Goal: Information Seeking & Learning: Learn about a topic

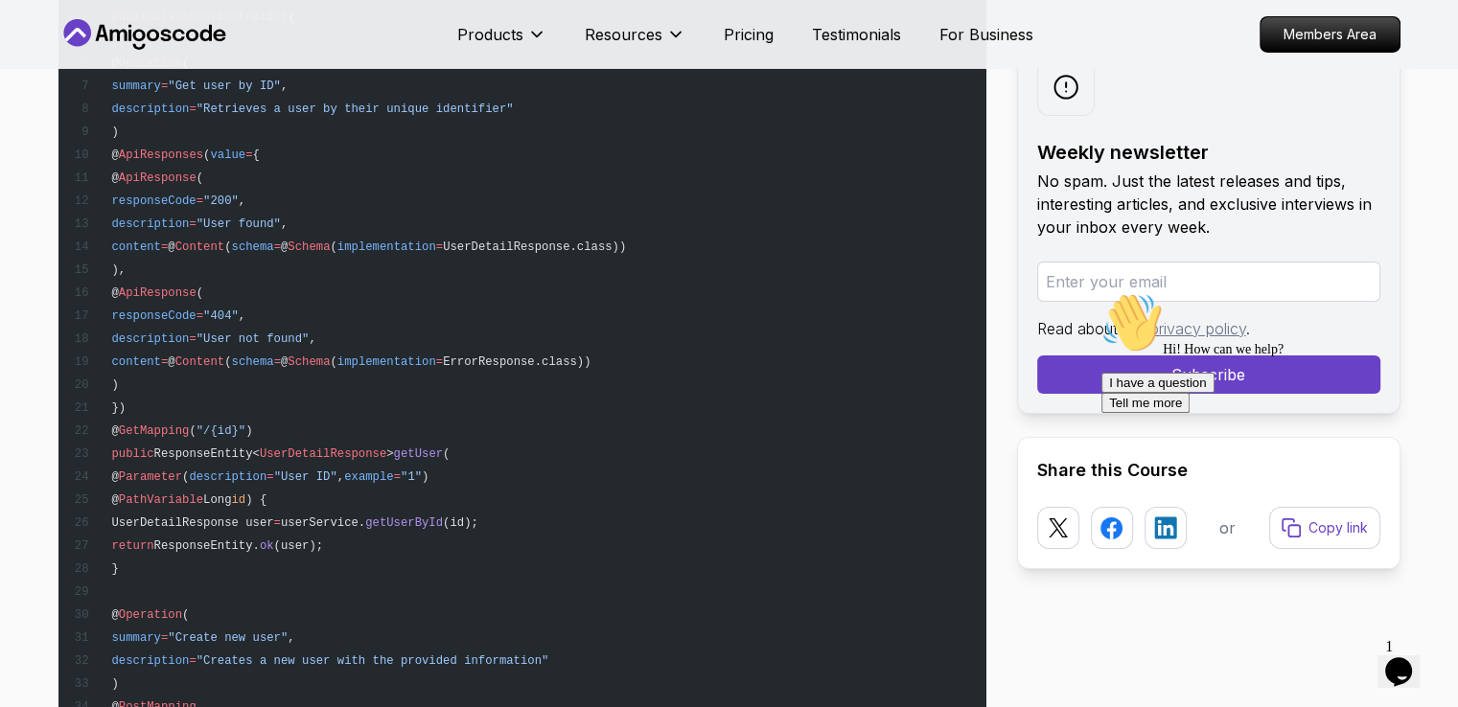
scroll to position [8144, 0]
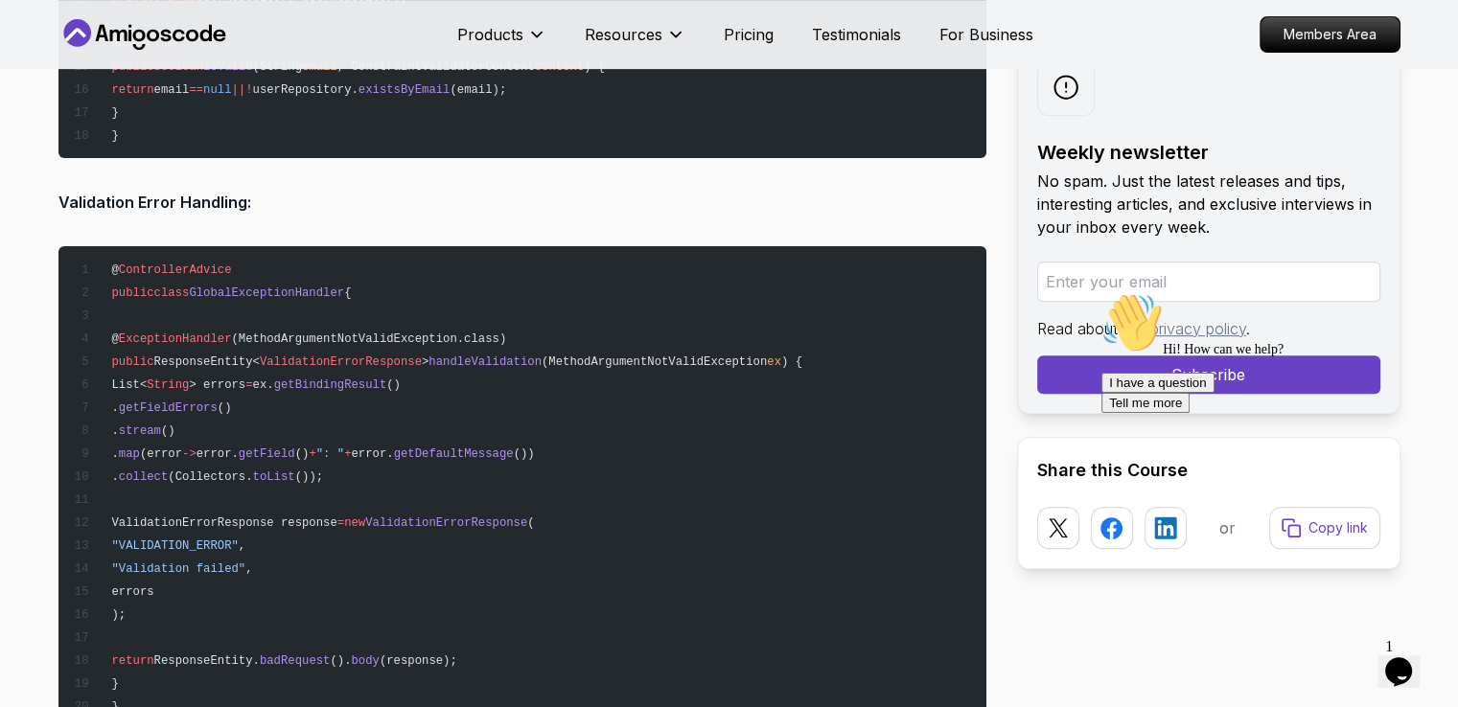
click at [343, 357] on span "ValidationErrorResponse" at bounding box center [341, 362] width 162 height 13
copy span "ValidationErrorResponse"
click at [226, 517] on span "ValidationErrorResponse response" at bounding box center [223, 523] width 225 height 13
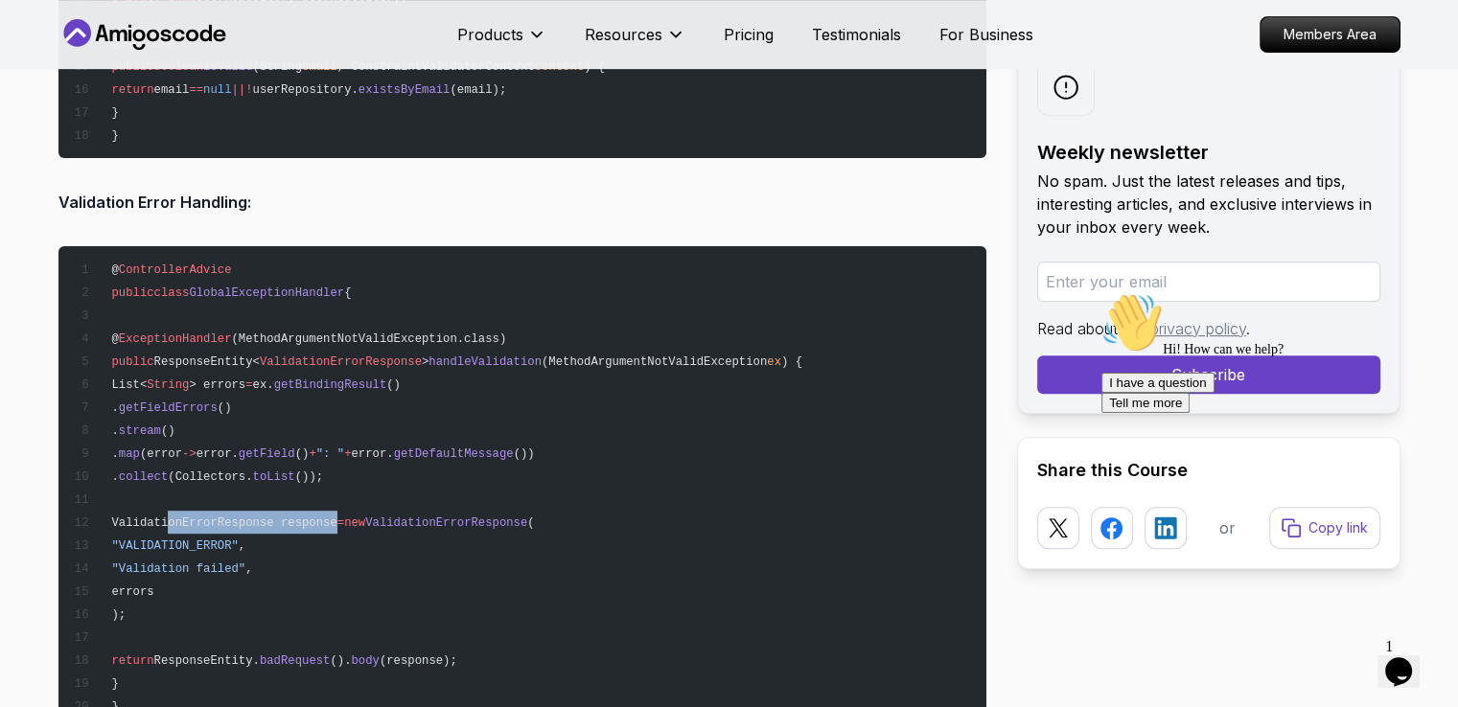
copy span "ValidationErrorResponse"
drag, startPoint x: 188, startPoint y: 437, endPoint x: 302, endPoint y: 464, distance: 117.2
click at [302, 464] on code "@ ControllerAdvice public class GlobalExceptionHandler { @ ExceptionHandler (Me…" at bounding box center [437, 489] width 728 height 450
click at [373, 534] on pre "@ ControllerAdvice public class GlobalExceptionHandler { @ ExceptionHandler (Me…" at bounding box center [522, 487] width 928 height 483
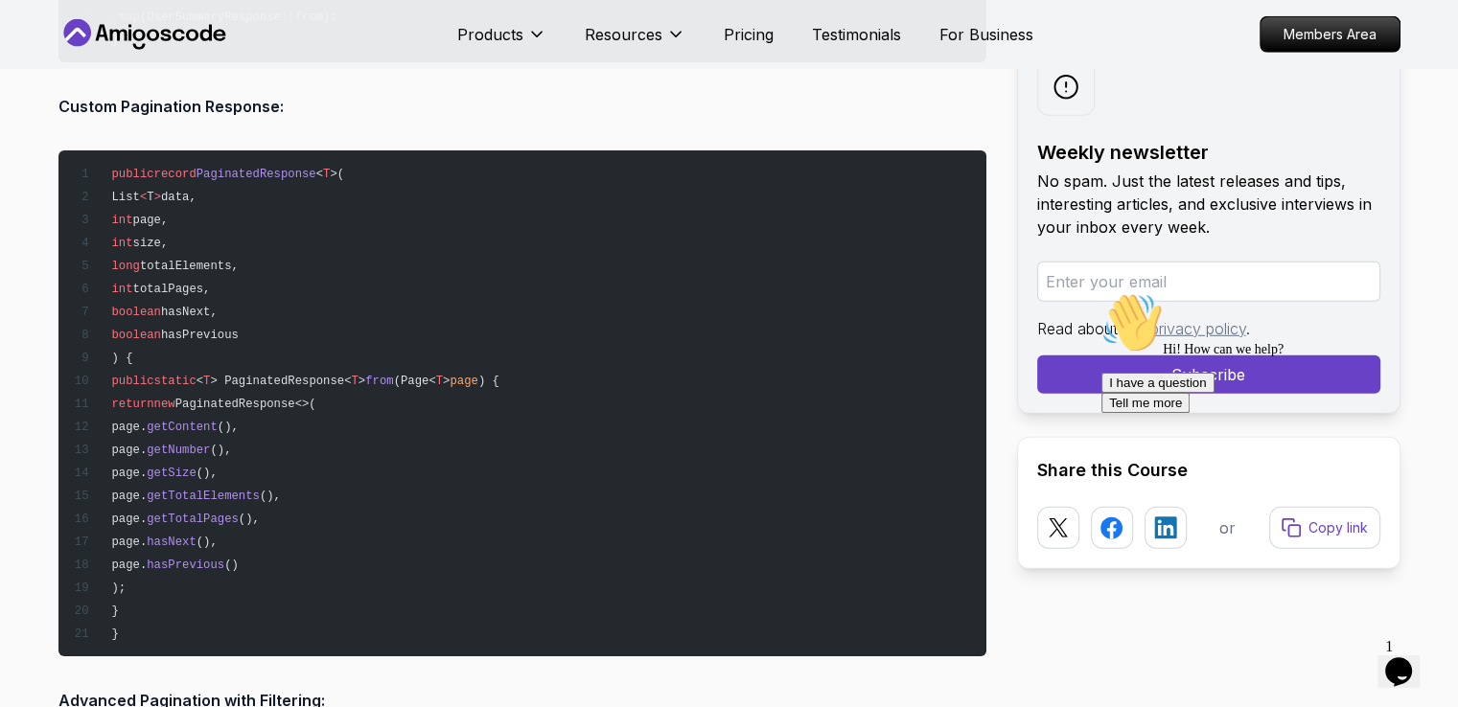
scroll to position [12723, 0]
